Goal: Obtain resource: Obtain resource

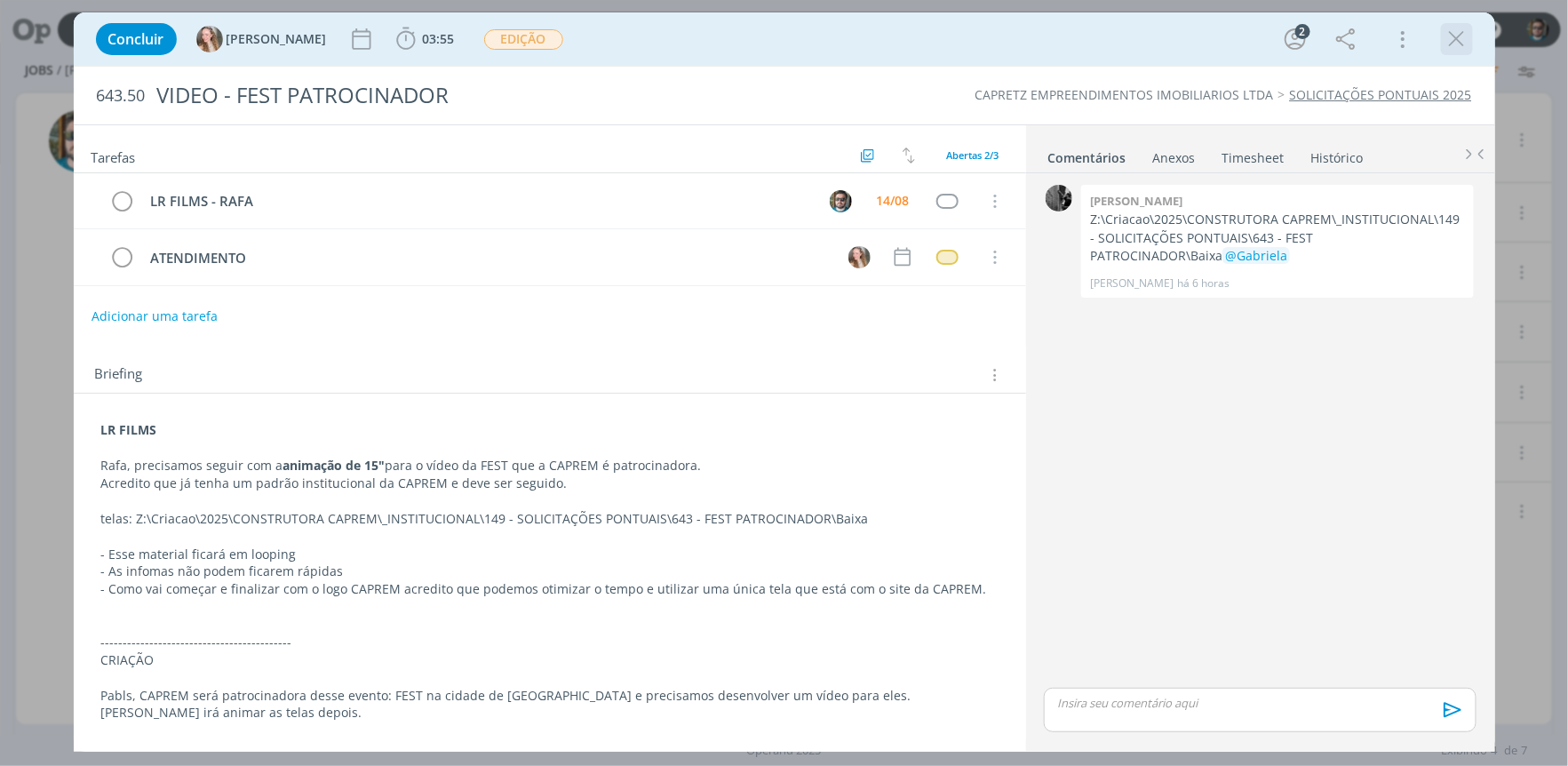
click at [1449, 36] on icon "dialog" at bounding box center [1456, 39] width 27 height 27
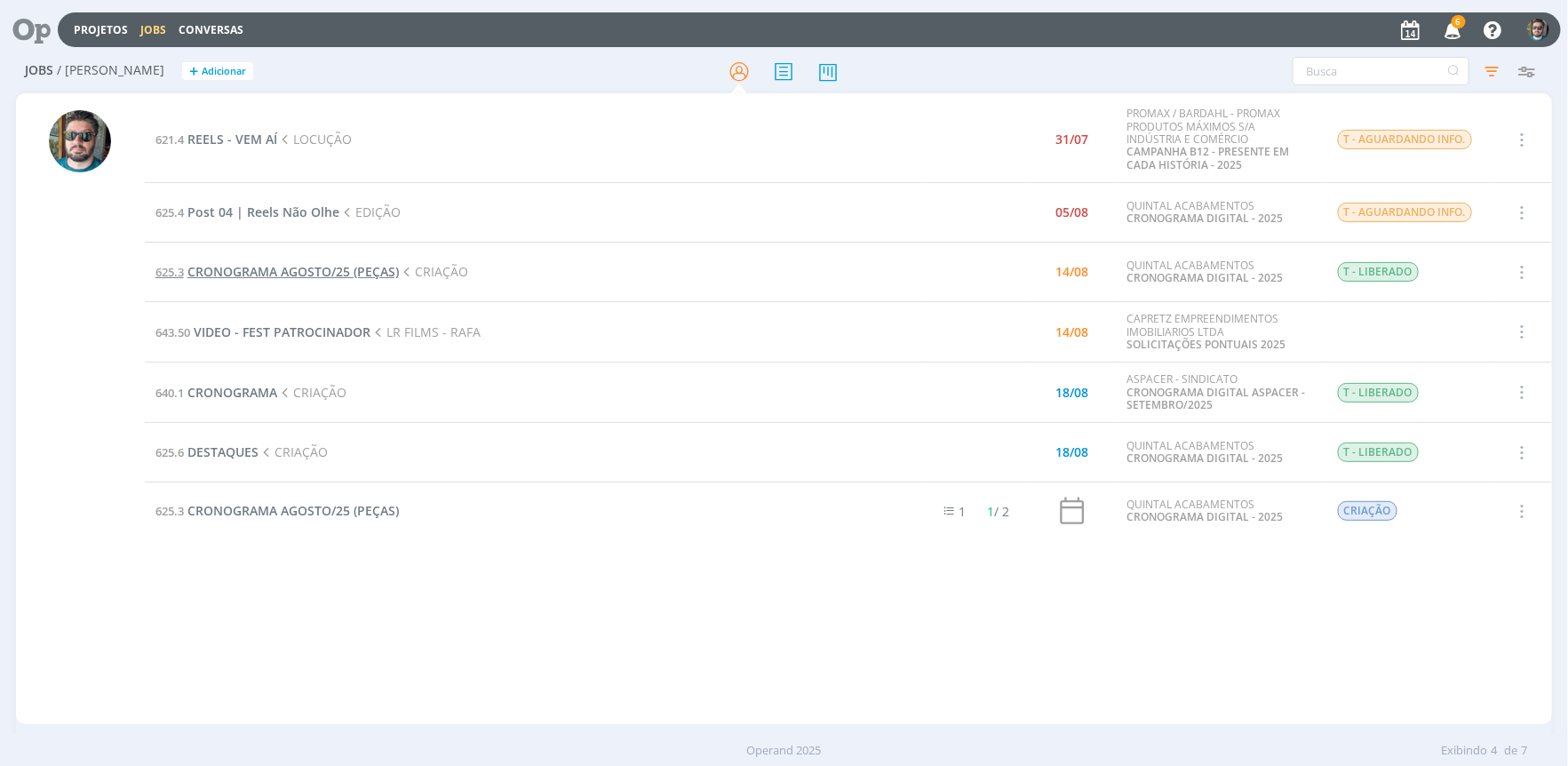
click at [335, 269] on span "CRONOGRAMA AGOSTO/25 (PEÇAS)" at bounding box center [293, 271] width 211 height 17
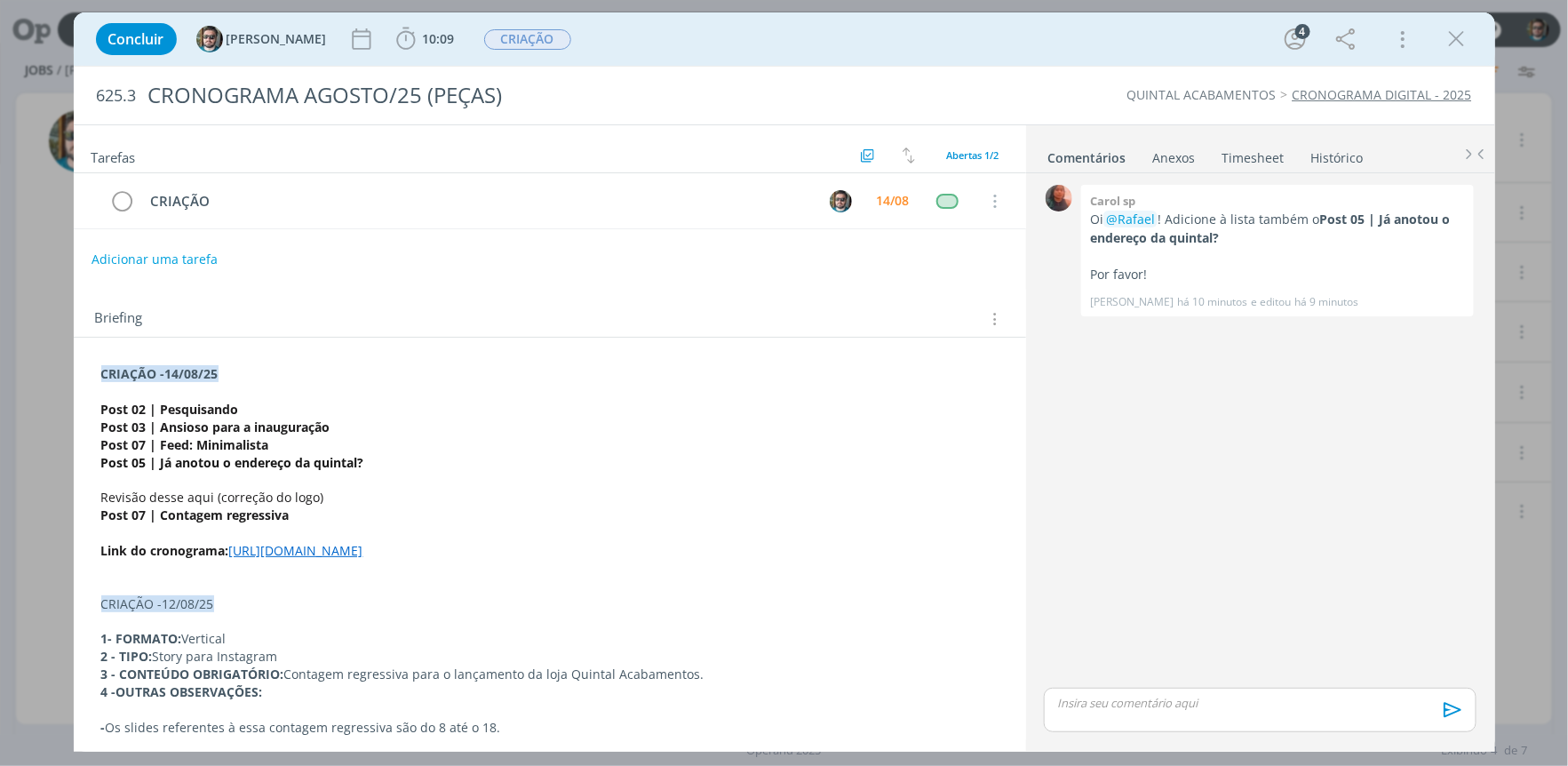
scroll to position [104, 0]
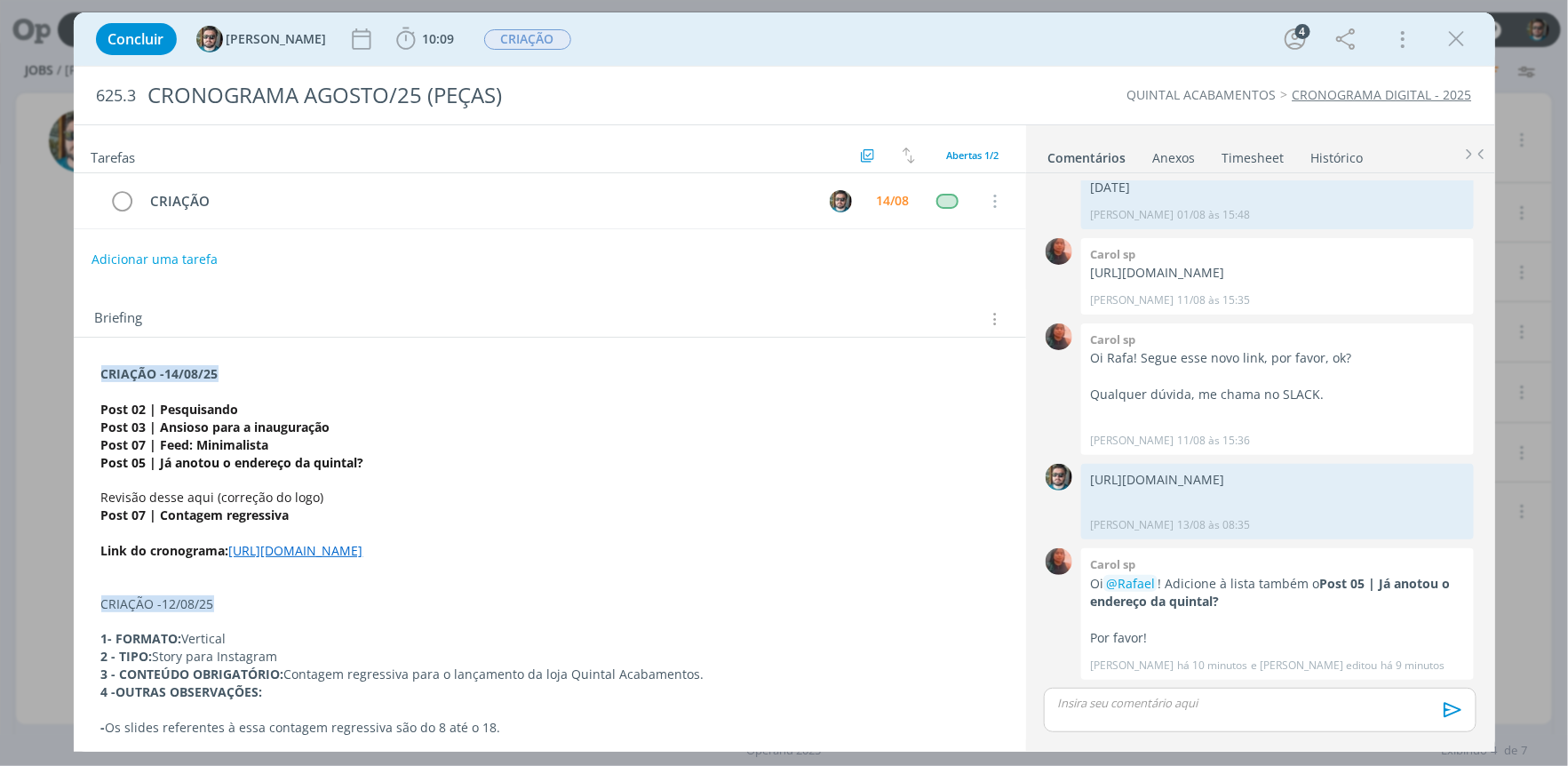
click at [344, 556] on link "[URL][DOMAIN_NAME]" at bounding box center [295, 550] width 134 height 17
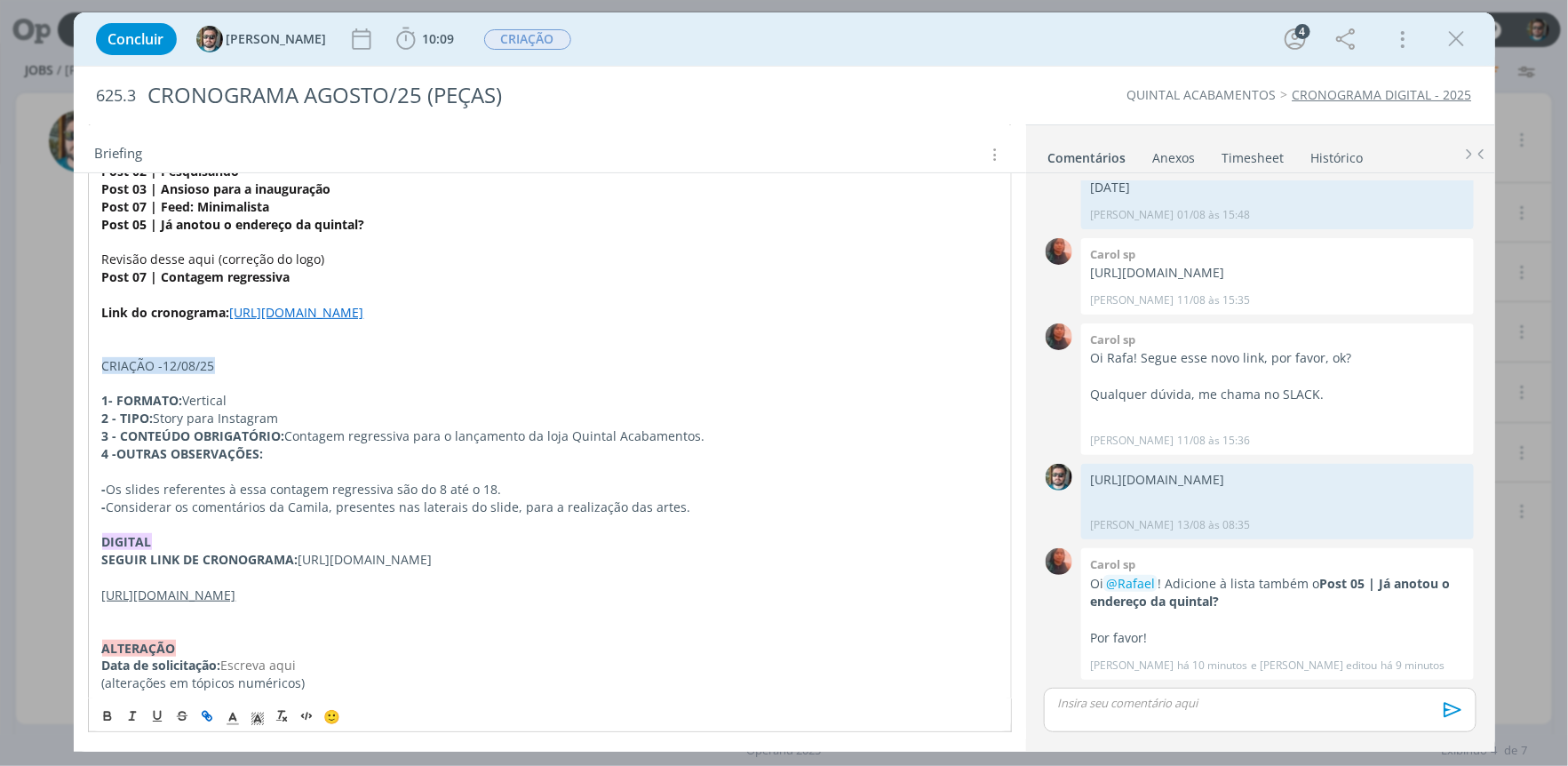
scroll to position [193, 0]
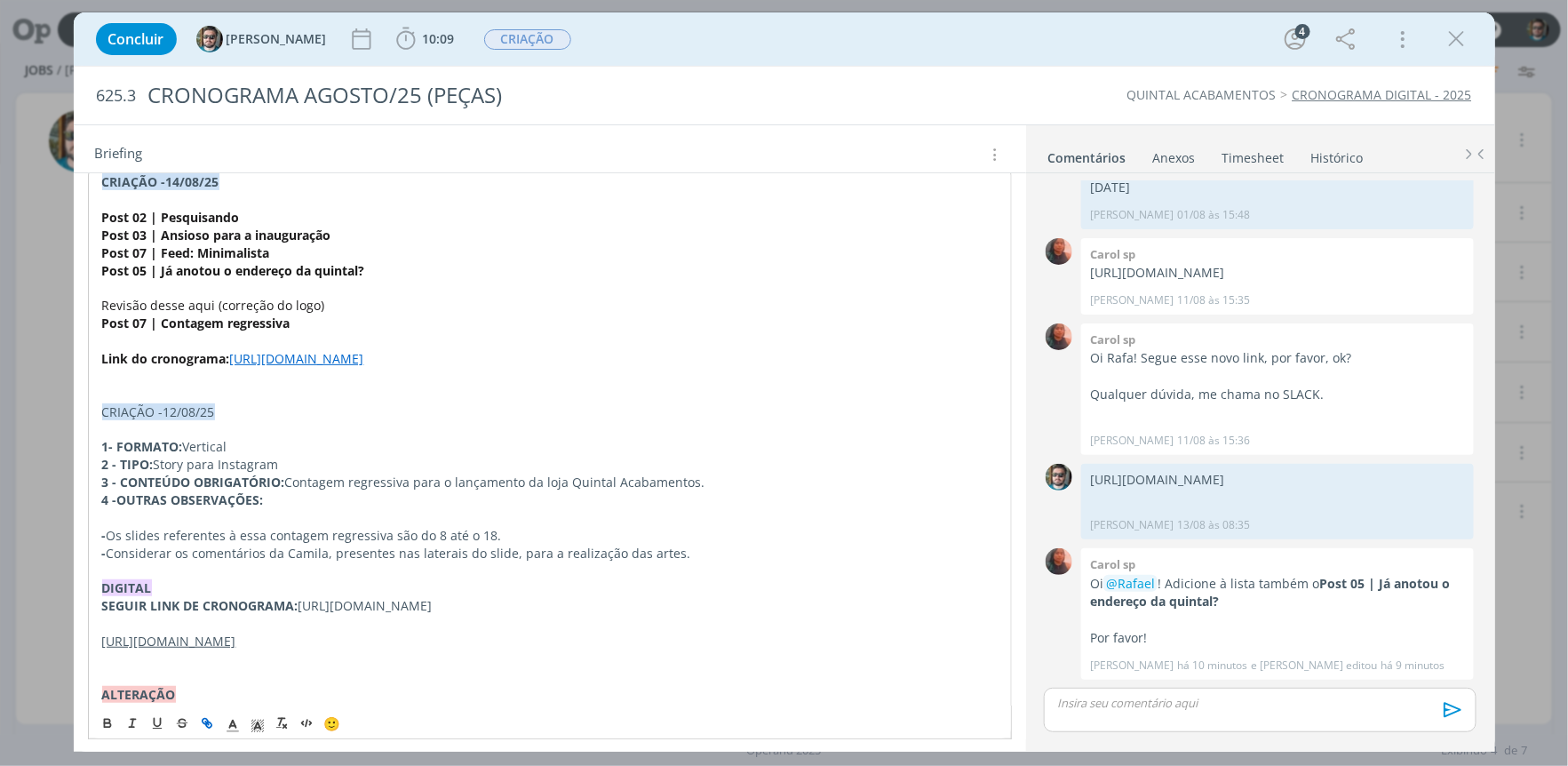
click at [236, 650] on u "[URL][DOMAIN_NAME]" at bounding box center [169, 640] width 134 height 17
drag, startPoint x: 387, startPoint y: 676, endPoint x: 409, endPoint y: 700, distance: 32.6
click at [236, 650] on u "[URL][DOMAIN_NAME]" at bounding box center [169, 640] width 134 height 17
drag, startPoint x: 441, startPoint y: 697, endPoint x: 99, endPoint y: 680, distance: 342.4
click at [99, 680] on div "CRIAÇÃO -14/08/25 Post 02 | Pesquisando Post 03 | Ansioso para a inauguração Po…" at bounding box center [549, 455] width 924 height 579
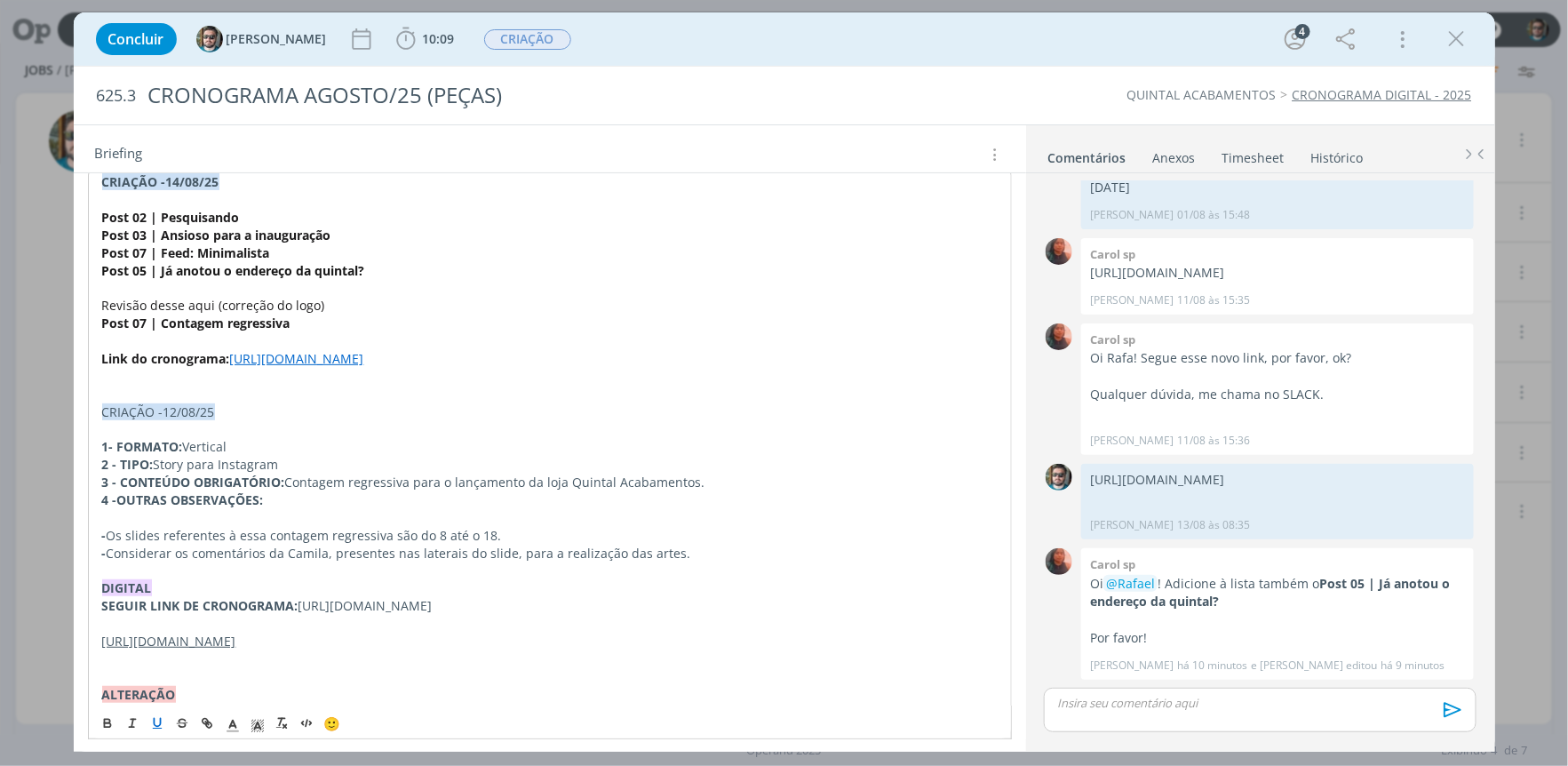
scroll to position [292, 0]
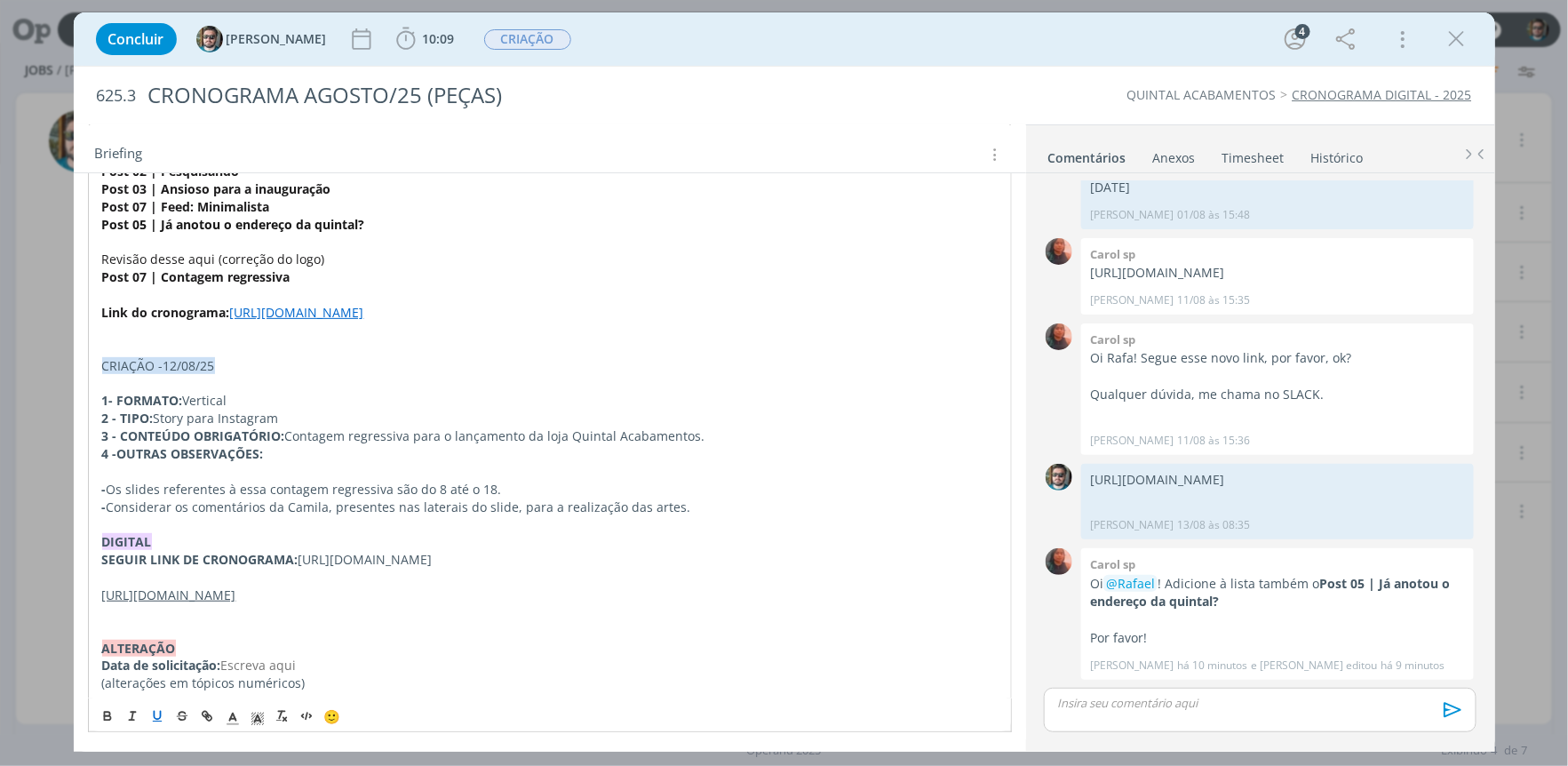
copy u "[URL][DOMAIN_NAME]"
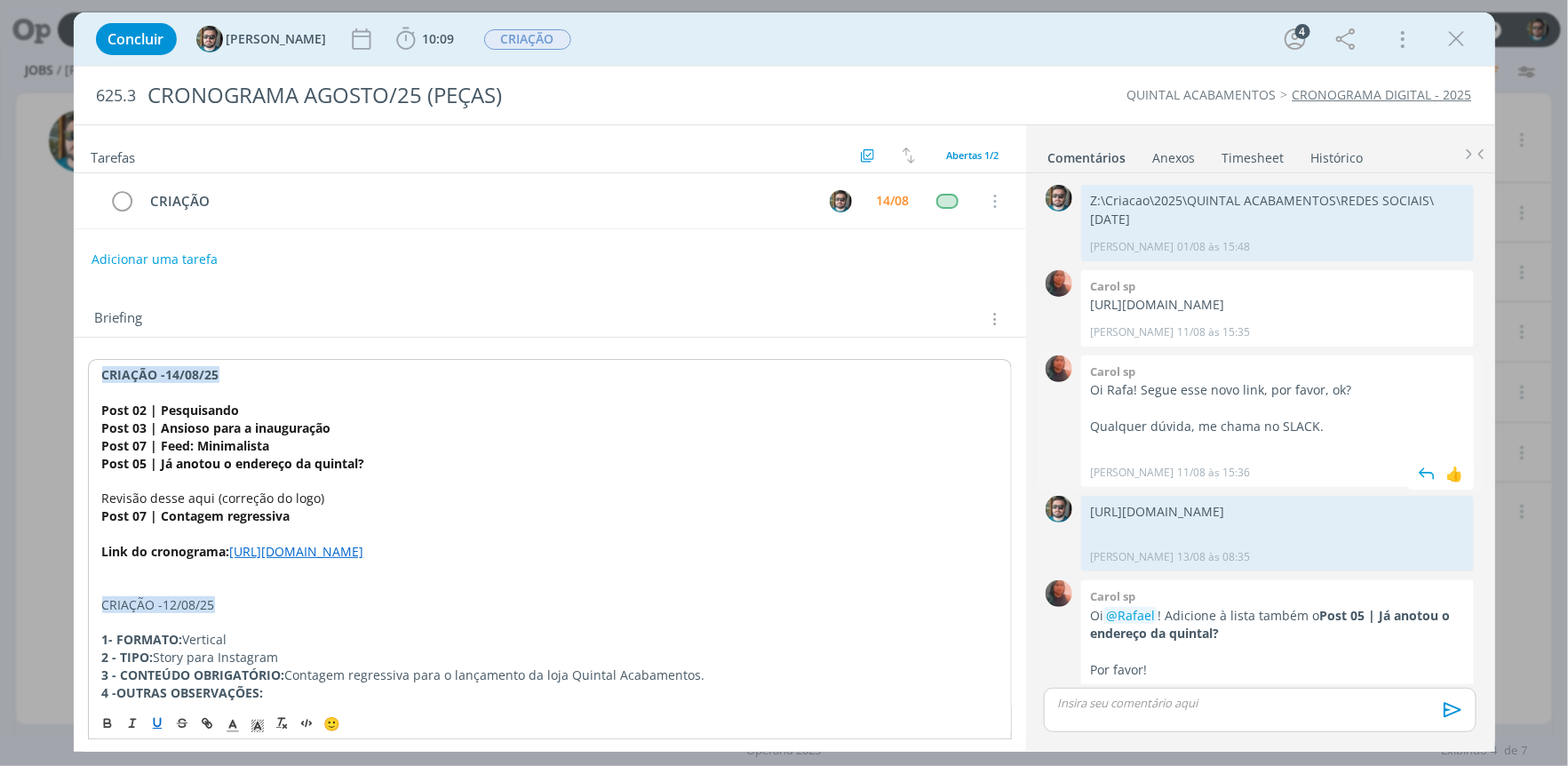
scroll to position [104, 0]
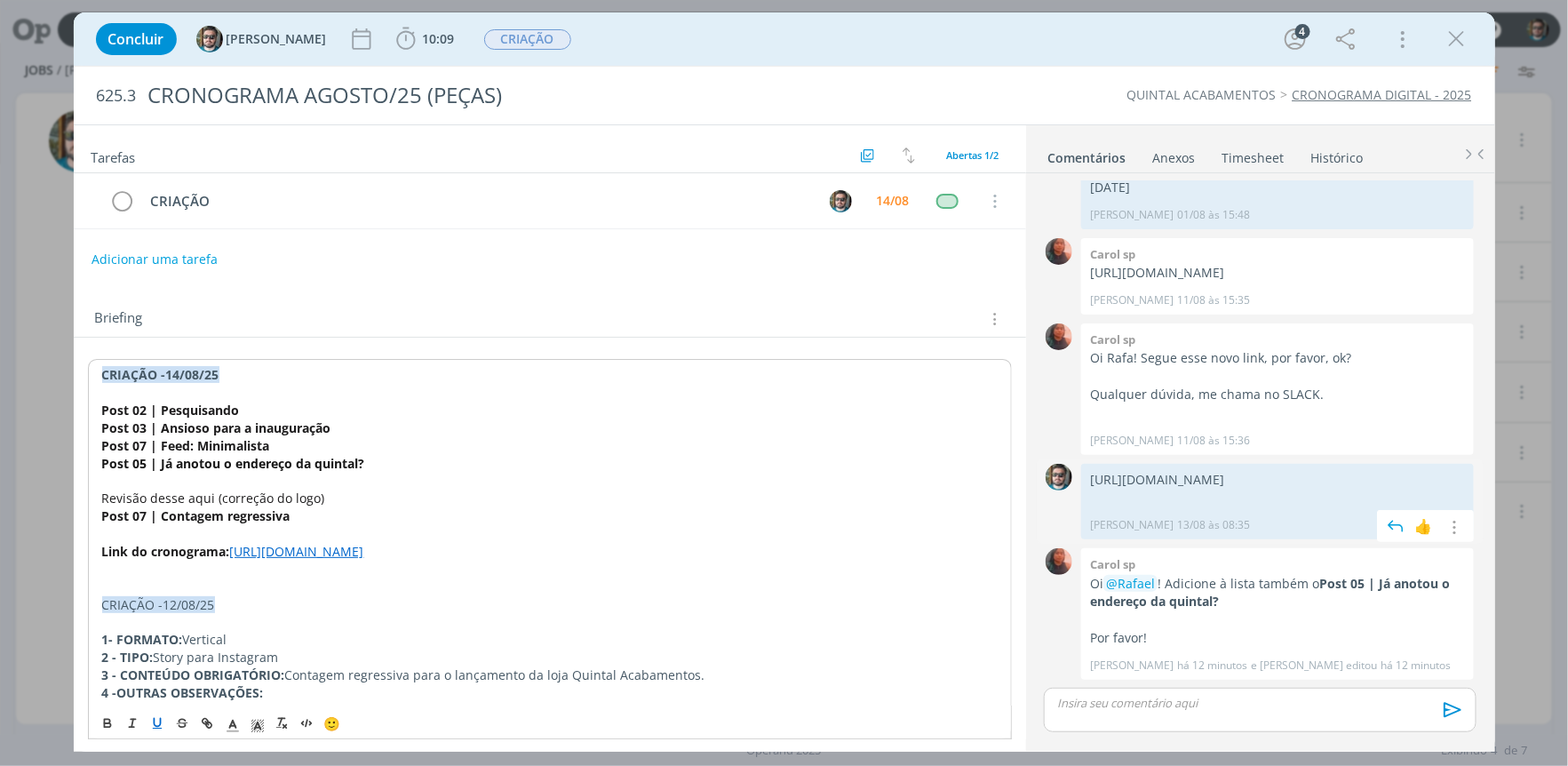
drag, startPoint x: 1432, startPoint y: 476, endPoint x: 1083, endPoint y: 445, distance: 350.4
click at [1083, 463] on div "[URL][DOMAIN_NAME] Rafael [DATE] 08:35 👍 Editar Excluir" at bounding box center [1276, 501] width 392 height 77
copy p "[URL][DOMAIN_NAME]"
